Goal: Download file/media

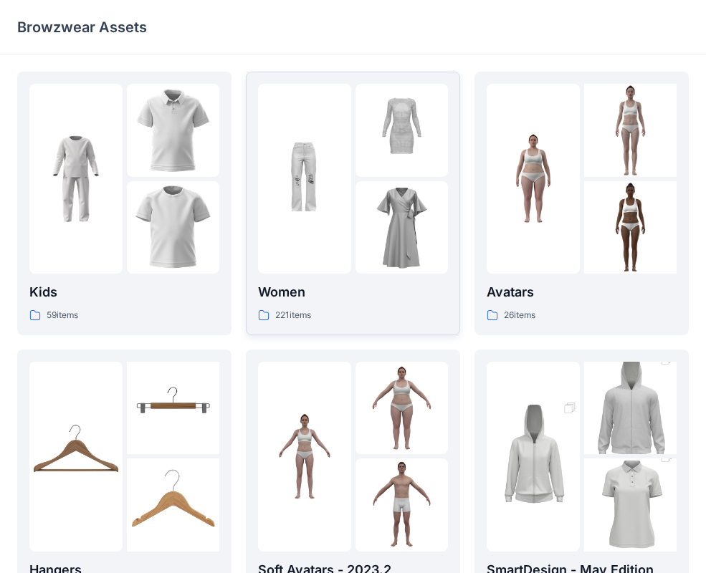
click at [372, 191] on img at bounding box center [401, 227] width 93 height 93
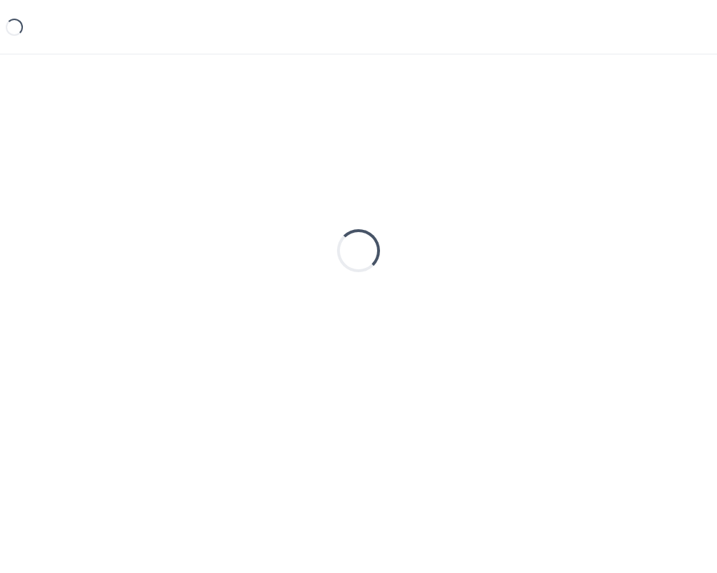
click at [372, 191] on div "Loading..." at bounding box center [358, 251] width 682 height 358
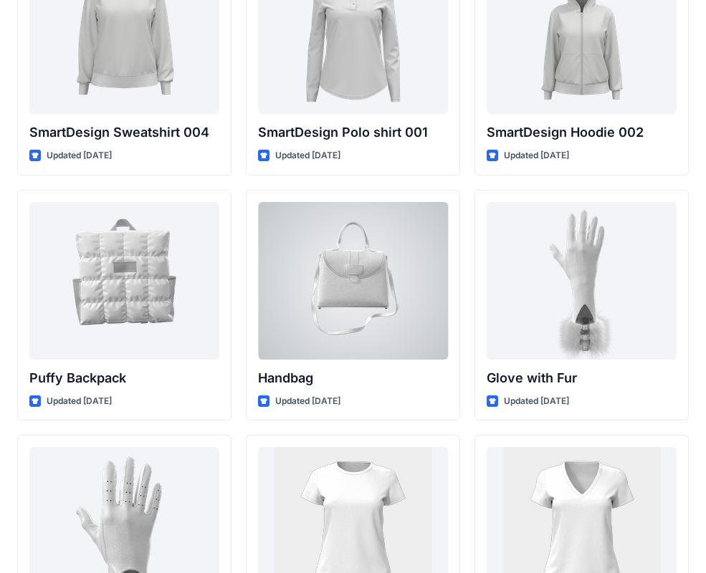
scroll to position [11243, 0]
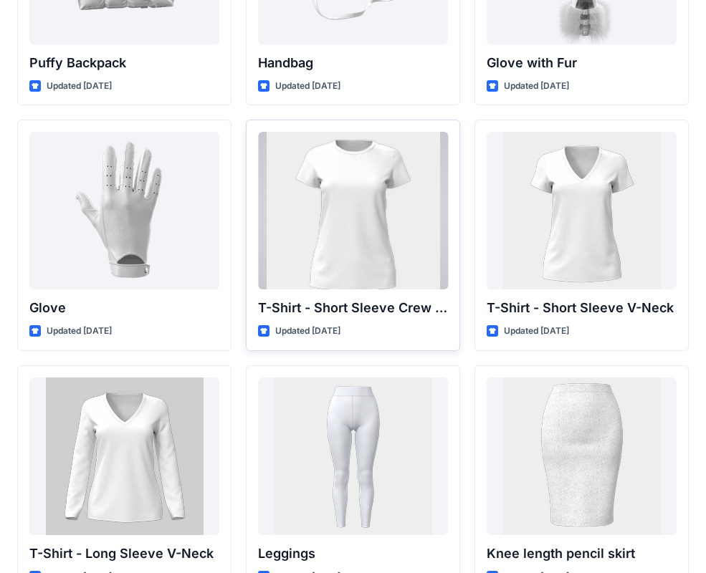
click at [414, 226] on div at bounding box center [353, 211] width 190 height 158
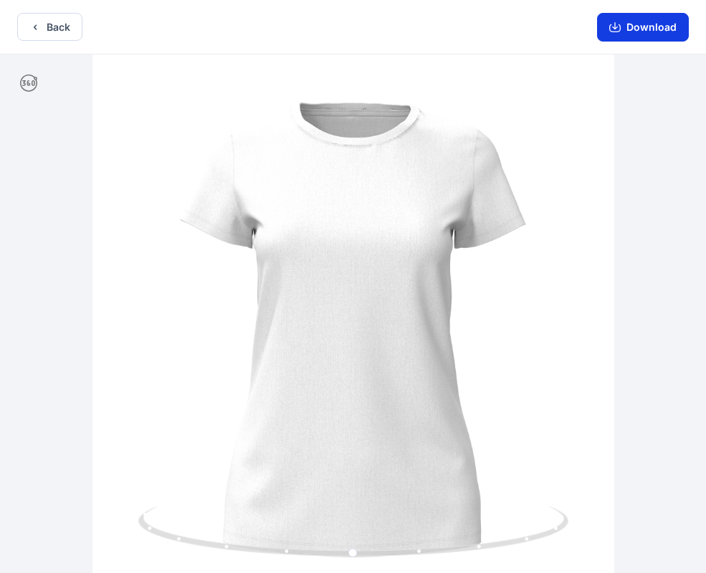
click at [641, 24] on button "Download" at bounding box center [643, 27] width 92 height 29
click at [54, 32] on button "Back" at bounding box center [49, 27] width 65 height 28
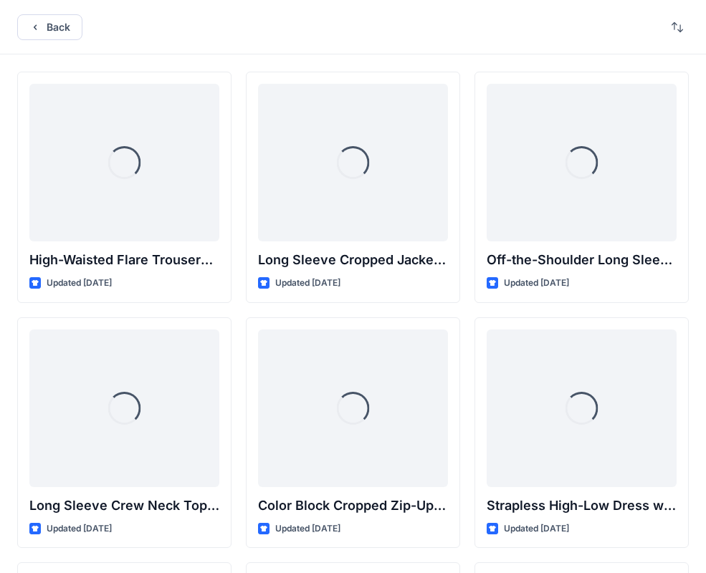
scroll to position [11243, 0]
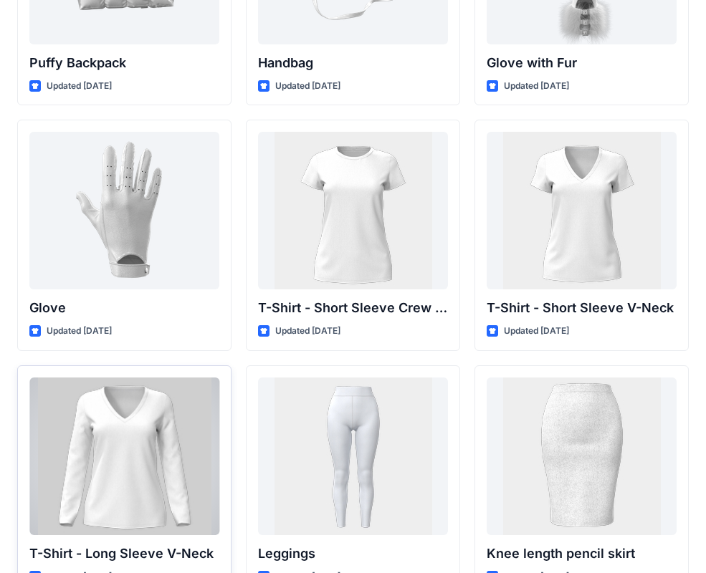
click at [137, 439] on div at bounding box center [124, 457] width 190 height 158
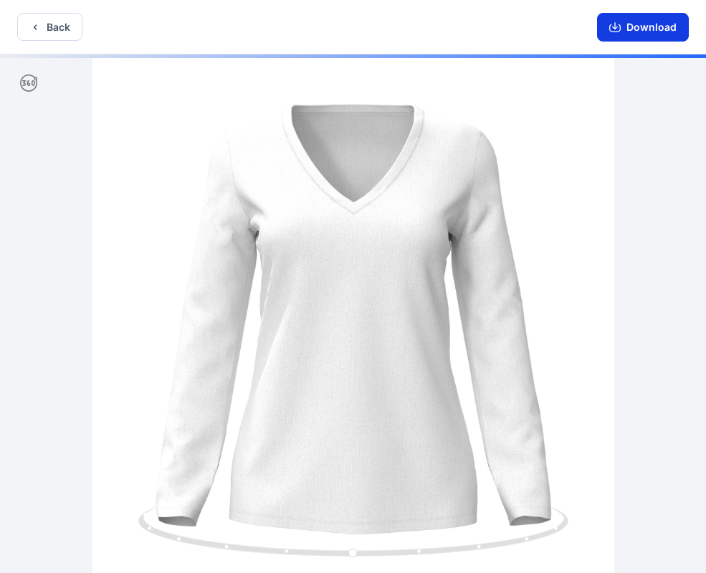
click at [637, 25] on button "Download" at bounding box center [643, 27] width 92 height 29
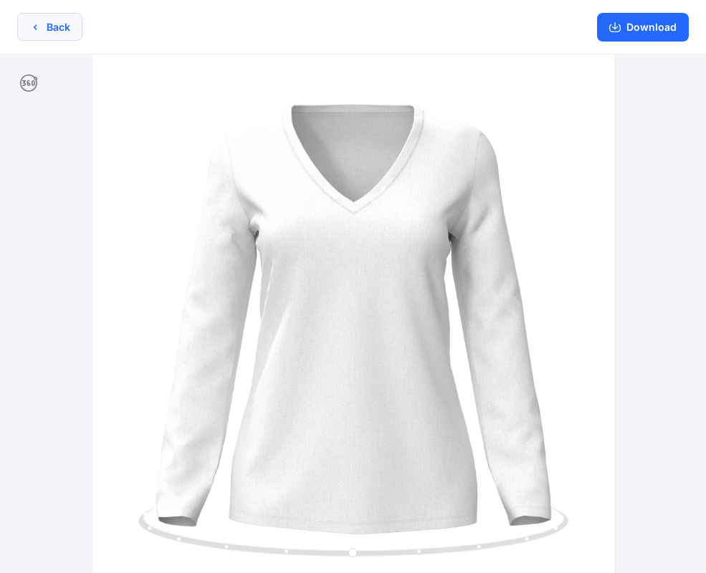
click at [59, 30] on button "Back" at bounding box center [49, 27] width 65 height 28
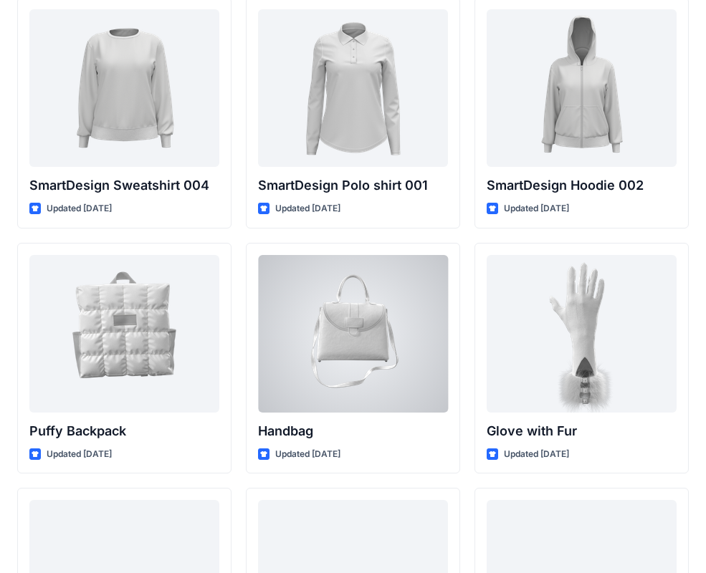
scroll to position [10874, 0]
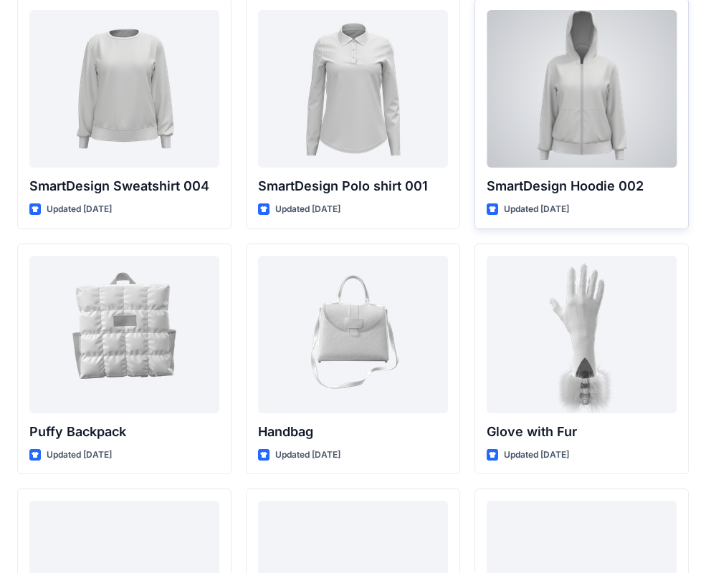
click at [585, 84] on div at bounding box center [582, 89] width 190 height 158
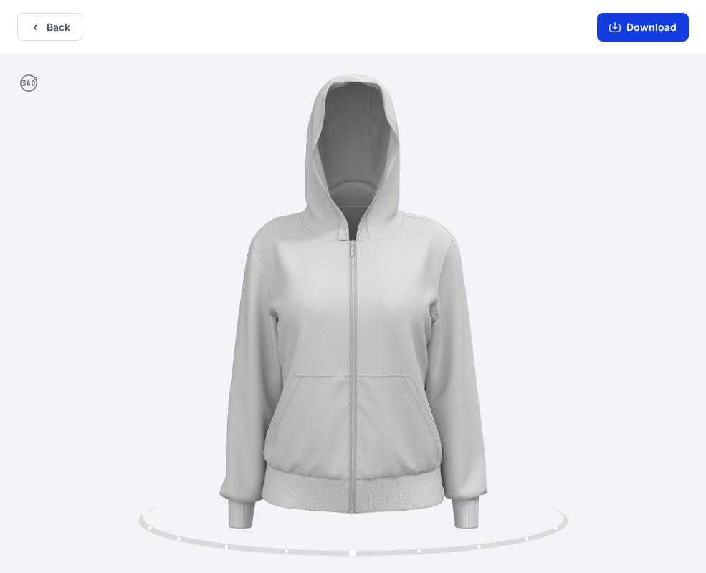
click at [638, 31] on button "Download" at bounding box center [643, 27] width 92 height 29
click at [73, 21] on button "Back" at bounding box center [49, 27] width 65 height 28
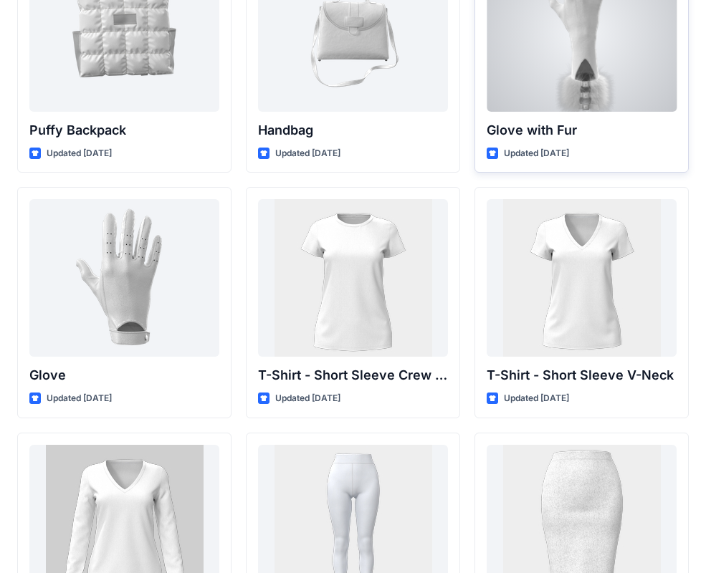
scroll to position [11335, 0]
